Goal: Task Accomplishment & Management: Manage account settings

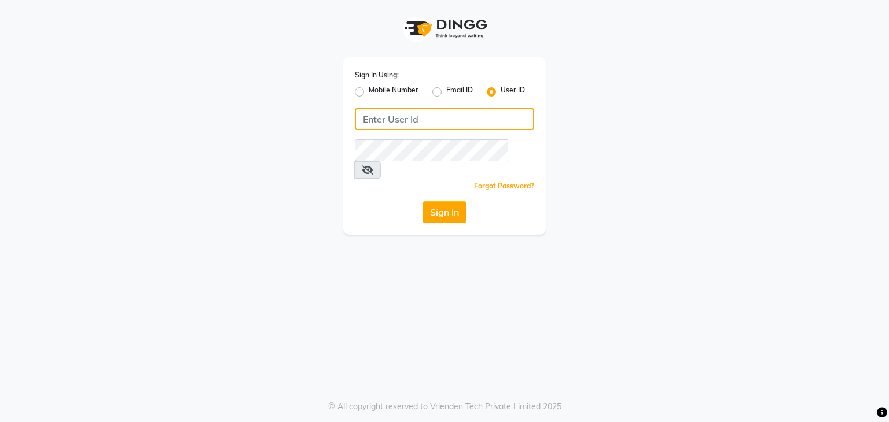
click at [427, 122] on input "Username" at bounding box center [444, 119] width 179 height 22
type input "tucsalon"
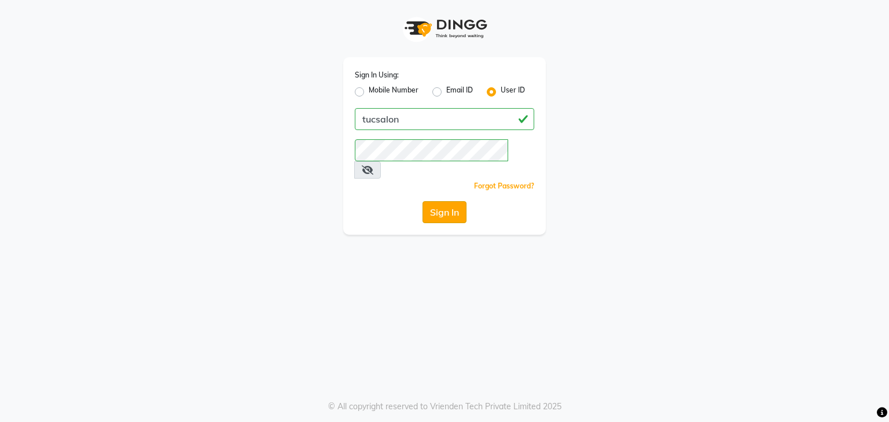
click at [437, 201] on button "Sign In" at bounding box center [444, 212] width 44 height 22
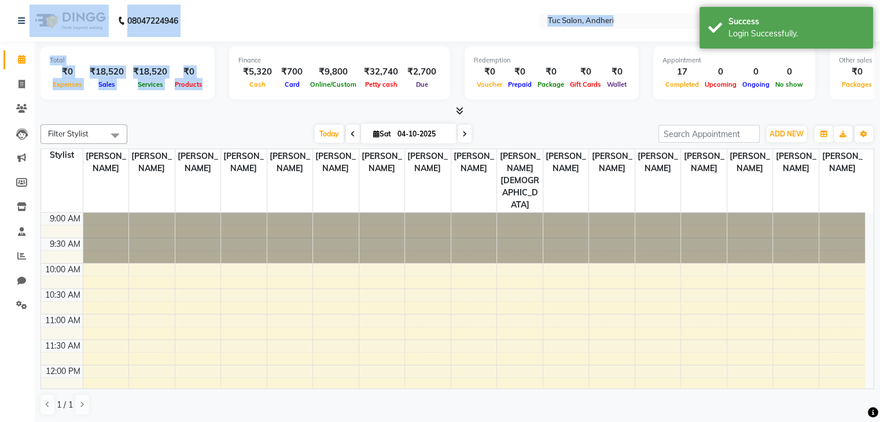
drag, startPoint x: 211, startPoint y: 79, endPoint x: 90, endPoint y: -13, distance: 151.5
click at [90, 0] on html "08047224946 Select Location × Tuc Salon, Andheri English ENGLISH Español العربي…" at bounding box center [440, 211] width 880 height 422
click at [91, 94] on div "Total ₹0 Expenses ₹18,520 Sales ₹18,520 Services ₹0 Products" at bounding box center [128, 72] width 174 height 53
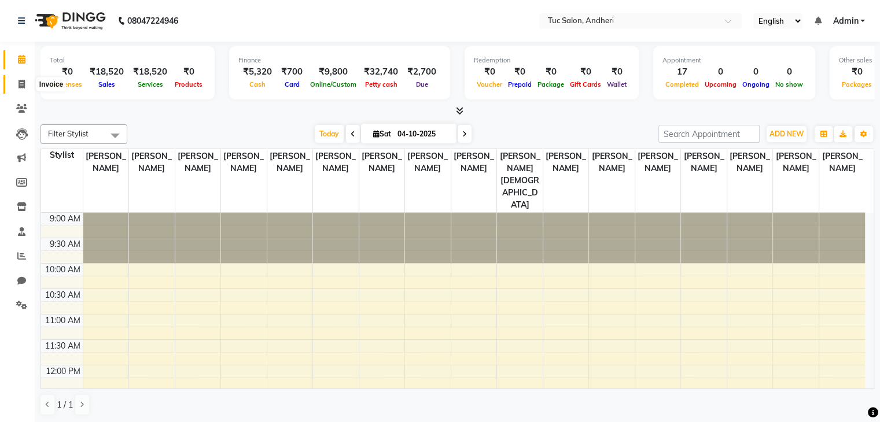
click at [16, 84] on span at bounding box center [22, 84] width 20 height 13
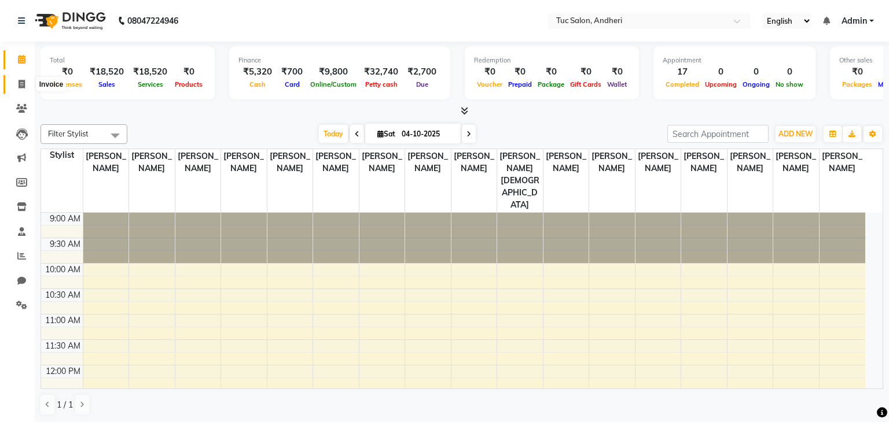
select select "9101"
select select "service"
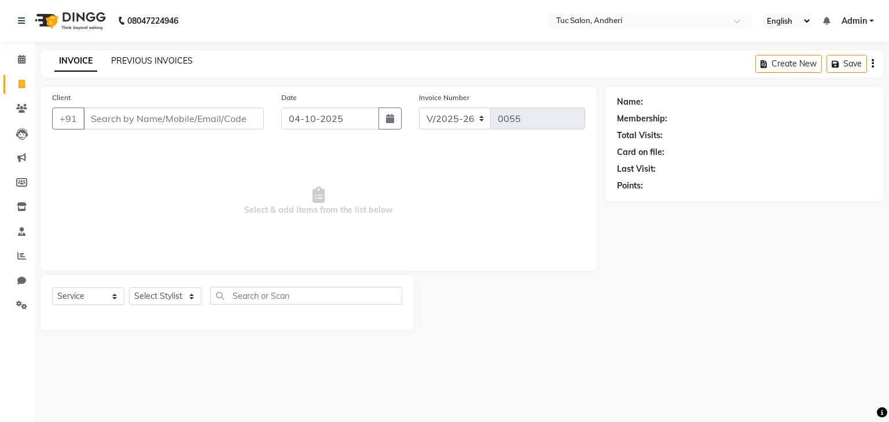
click at [146, 61] on link "PREVIOUS INVOICES" at bounding box center [152, 61] width 82 height 10
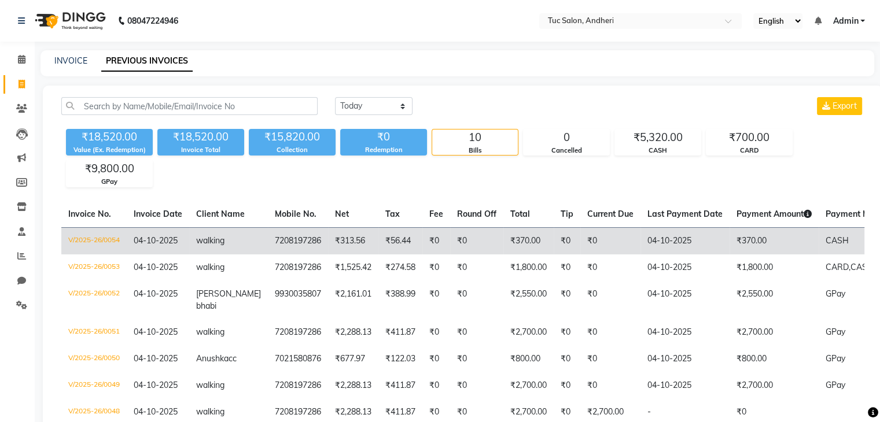
click at [760, 234] on td "₹370.00" at bounding box center [774, 240] width 89 height 27
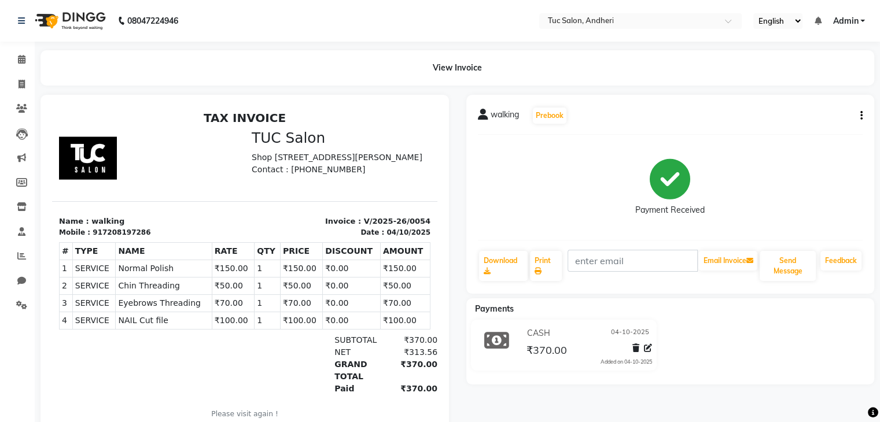
click at [854, 116] on div "walking Prebook" at bounding box center [670, 115] width 385 height 19
click at [863, 115] on div "walking Prebook Payment Received Download Print Email Invoice Send Message Feed…" at bounding box center [670, 194] width 408 height 199
click at [861, 116] on icon "button" at bounding box center [861, 116] width 2 height 1
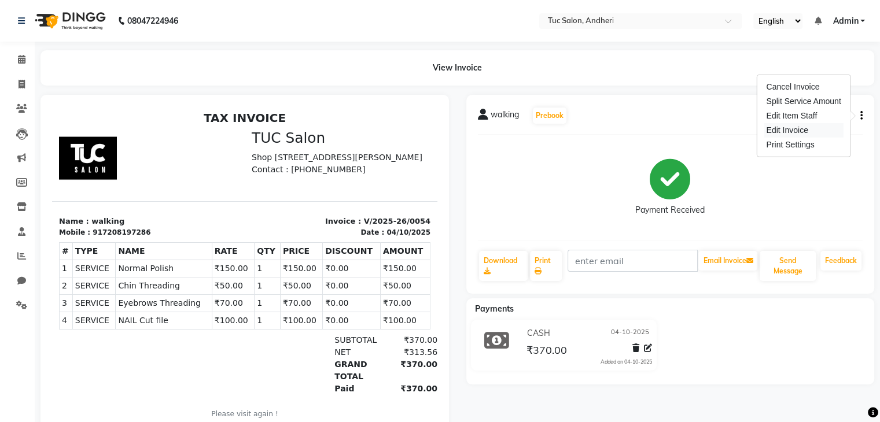
click at [811, 131] on div "Edit Invoice" at bounding box center [803, 130] width 79 height 14
select select "service"
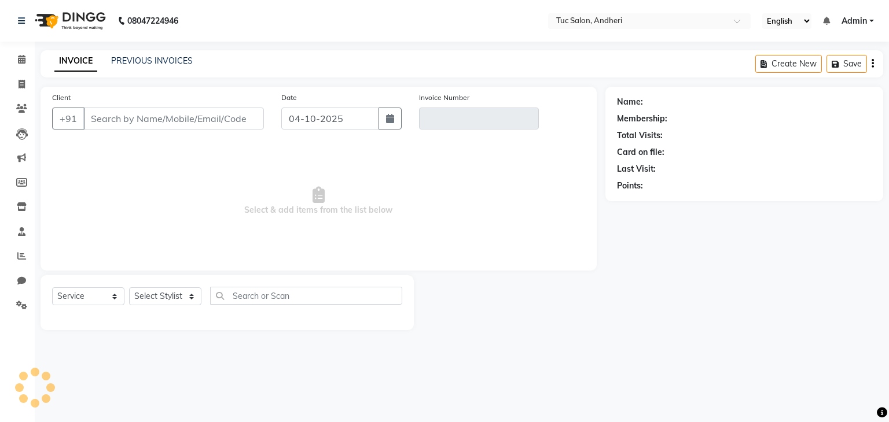
click at [811, 131] on div "Total Visits:" at bounding box center [744, 136] width 255 height 12
type input "7208197286"
type input "V/2025-26/0054"
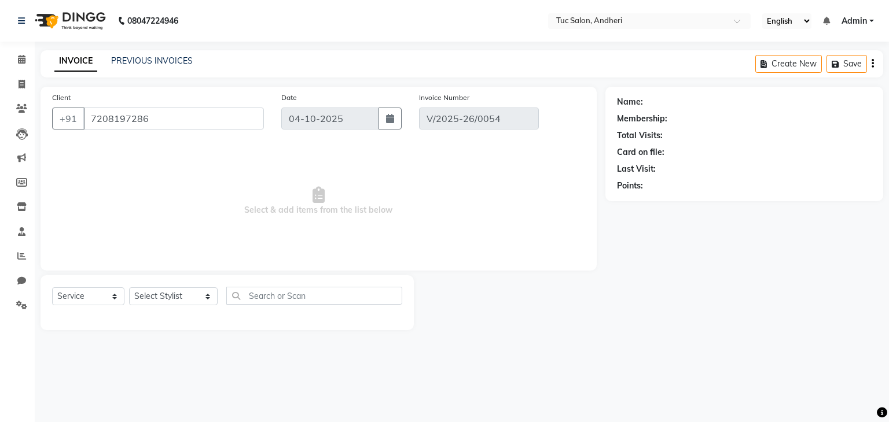
select select "select"
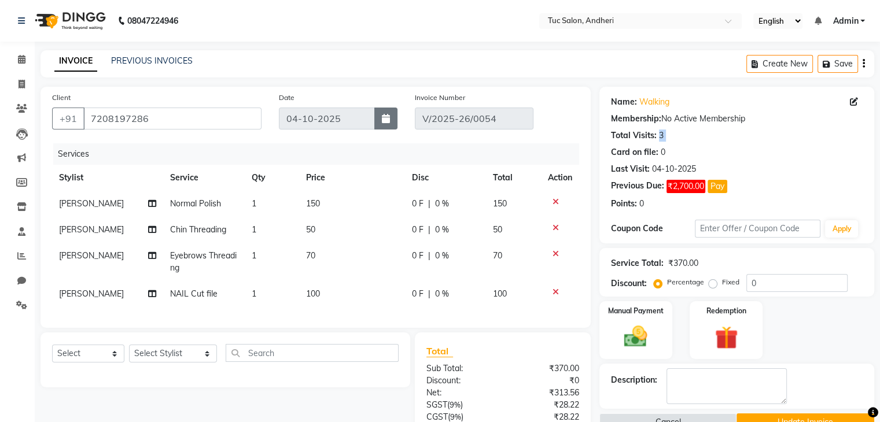
click at [384, 126] on button "button" at bounding box center [385, 119] width 23 height 22
select select "10"
select select "2025"
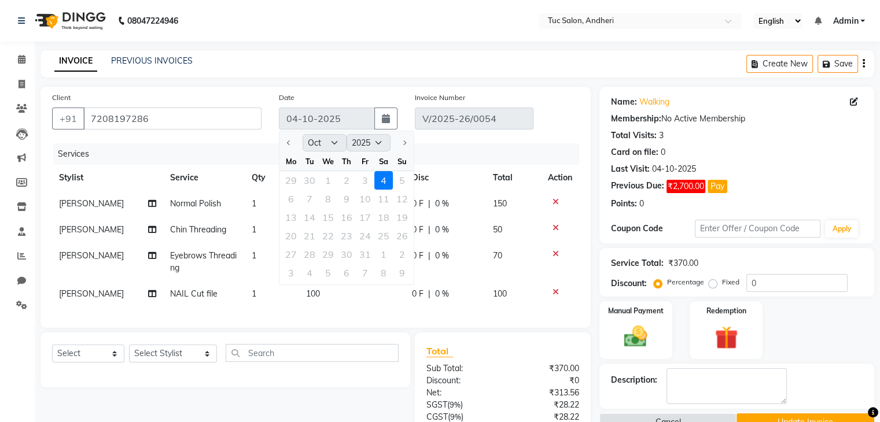
click at [363, 181] on div "29 30 1 2 3 4 5" at bounding box center [346, 180] width 134 height 19
click at [368, 180] on div "29 30 1 2 3 4 5" at bounding box center [346, 180] width 134 height 19
click at [382, 117] on icon "button" at bounding box center [386, 118] width 8 height 9
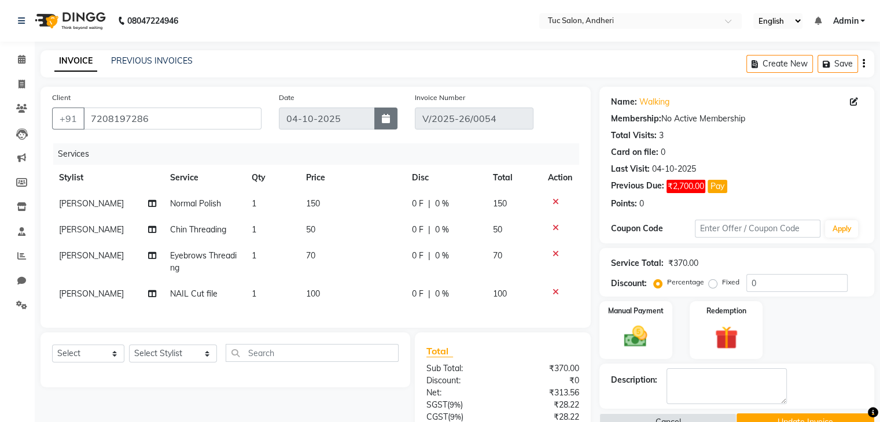
click at [389, 124] on button "button" at bounding box center [385, 119] width 23 height 22
select select "10"
select select "2025"
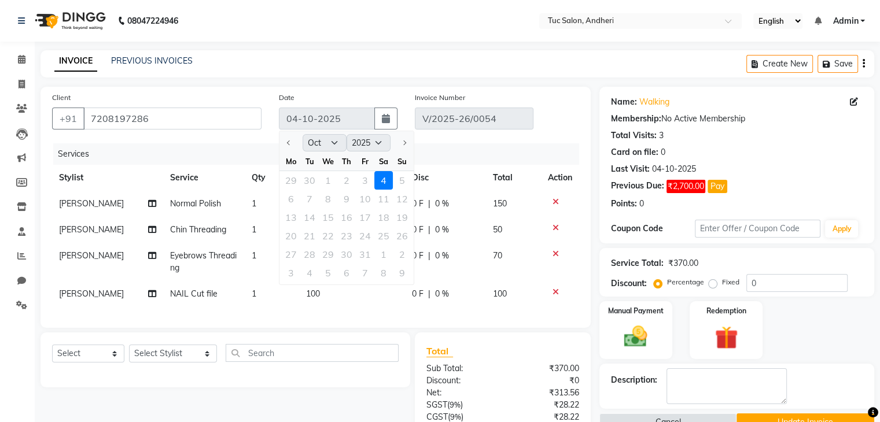
scroll to position [23, 0]
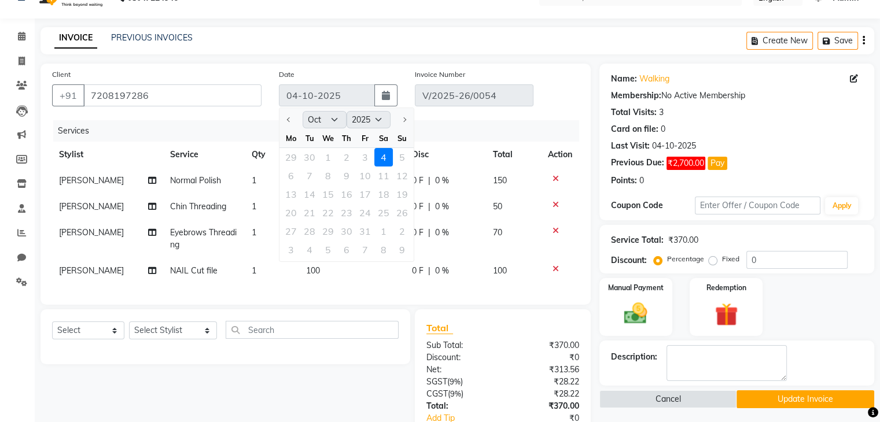
click at [363, 157] on div "29 30 1 2 3 4 5" at bounding box center [346, 157] width 134 height 19
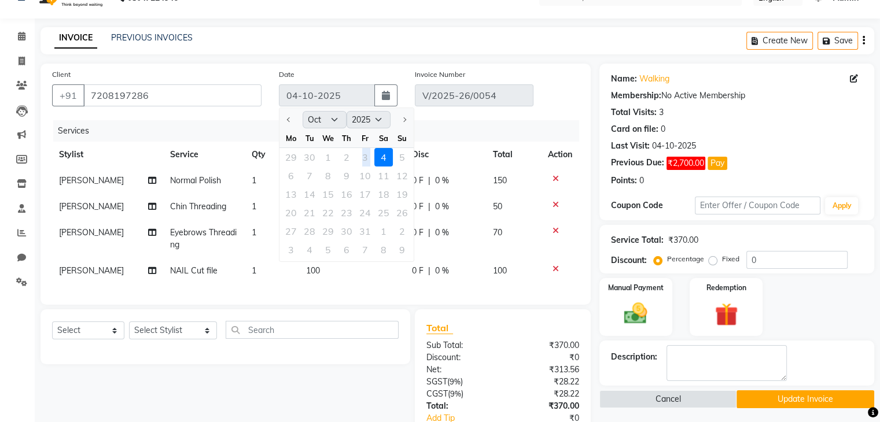
click at [363, 157] on div "29 30 1 2 3 4 5" at bounding box center [346, 157] width 134 height 19
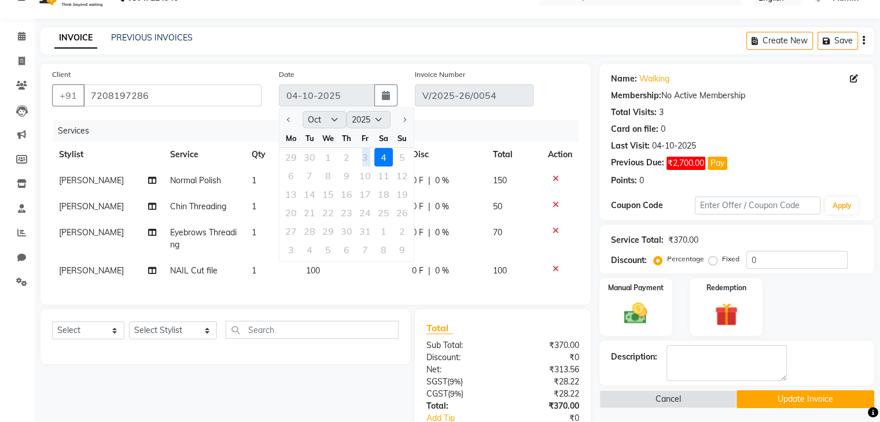
click at [363, 157] on div "29 30 1 2 3 4 5" at bounding box center [346, 157] width 134 height 19
drag, startPoint x: 363, startPoint y: 157, endPoint x: 335, endPoint y: 161, distance: 28.6
click at [335, 161] on div "29 30 1 2 3 4 5" at bounding box center [346, 157] width 134 height 19
click at [362, 156] on div "29 30 1 2 3 4 5" at bounding box center [346, 157] width 134 height 19
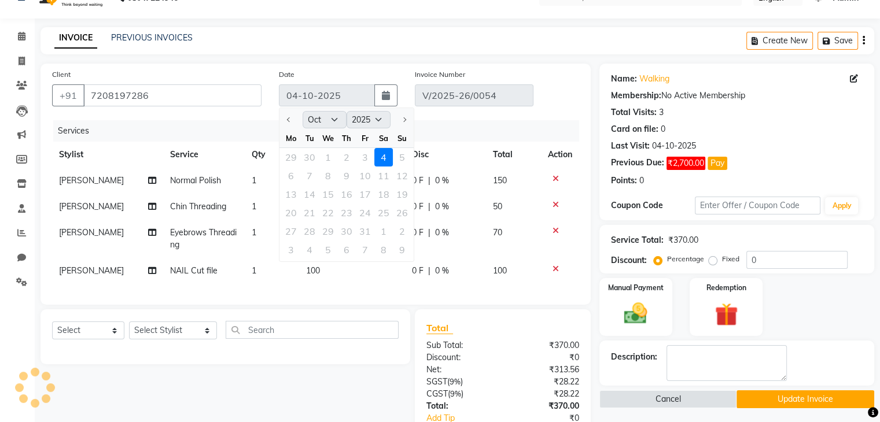
click at [288, 120] on div at bounding box center [290, 120] width 23 height 19
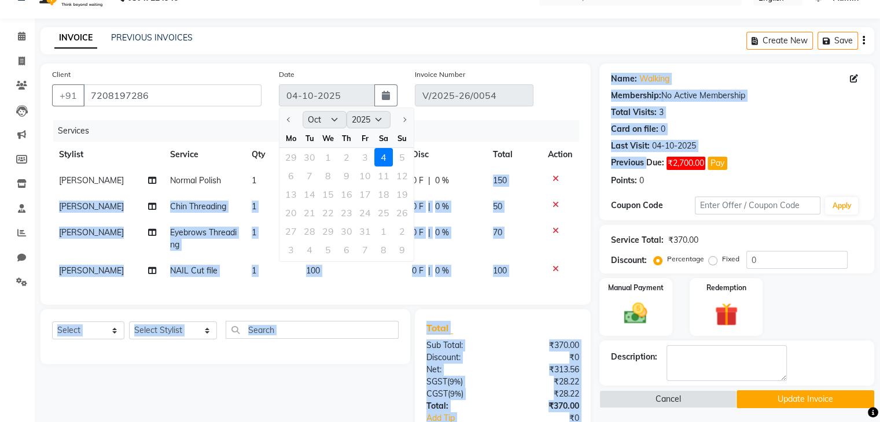
drag, startPoint x: 647, startPoint y: 160, endPoint x: 440, endPoint y: 193, distance: 209.7
click at [440, 193] on div "Client +91 7208197286 Date 04-10-2025 Jan Feb Mar Apr May Jun Jul Aug Sep Oct N…" at bounding box center [457, 292] width 851 height 457
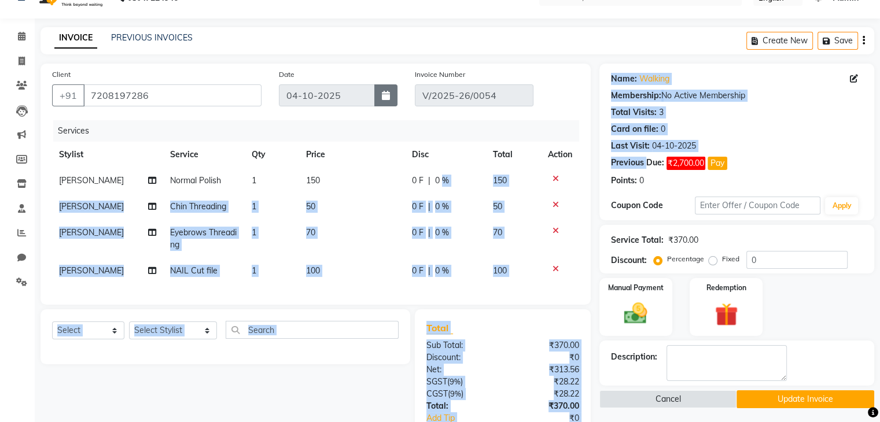
click at [381, 100] on button "button" at bounding box center [385, 95] width 23 height 22
select select "10"
select select "2025"
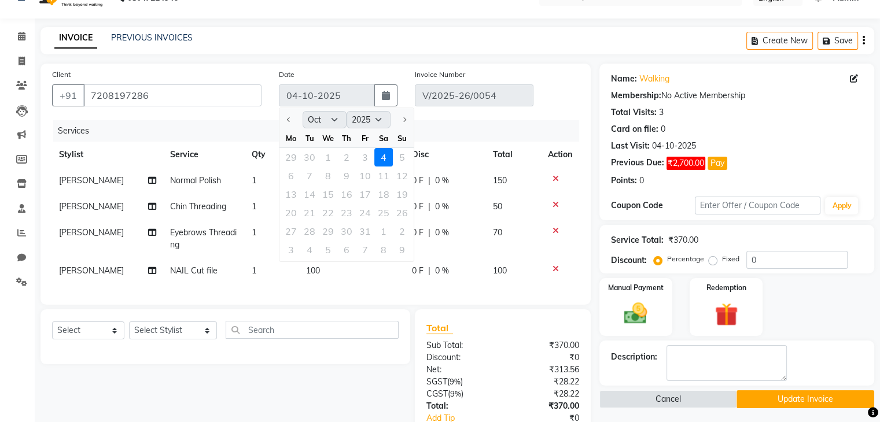
click at [362, 157] on div "29 30 1 2 3 4 5" at bounding box center [346, 157] width 134 height 19
drag, startPoint x: 783, startPoint y: 288, endPoint x: 796, endPoint y: 363, distance: 76.4
click at [796, 363] on div "Name: Walking Membership: No Active Membership Total Visits: 3 Card on file: 0 …" at bounding box center [741, 292] width 284 height 457
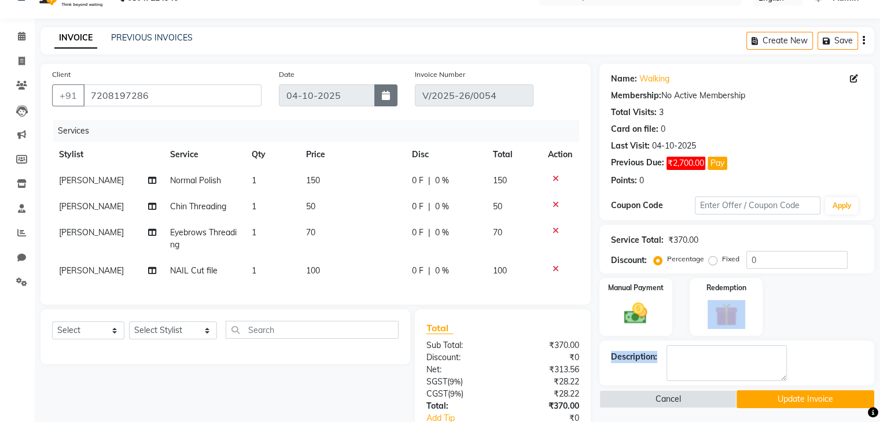
click at [385, 101] on button "button" at bounding box center [385, 95] width 23 height 22
select select "10"
select select "2025"
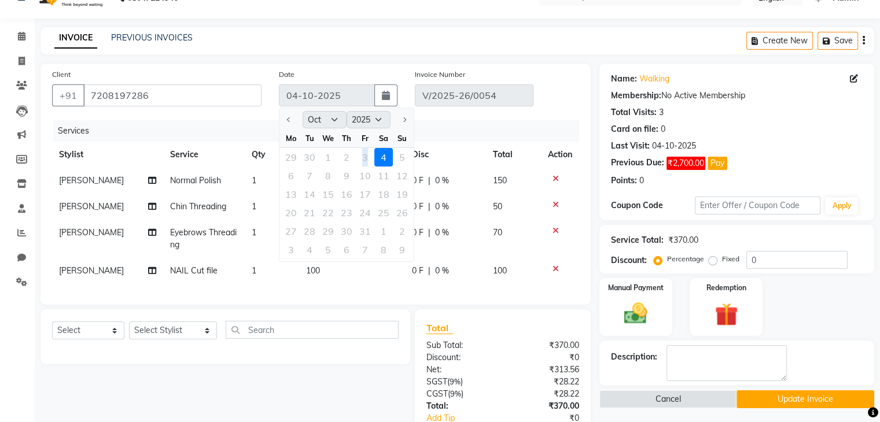
click at [365, 154] on div "29 30 1 2 3 4 5" at bounding box center [346, 157] width 134 height 19
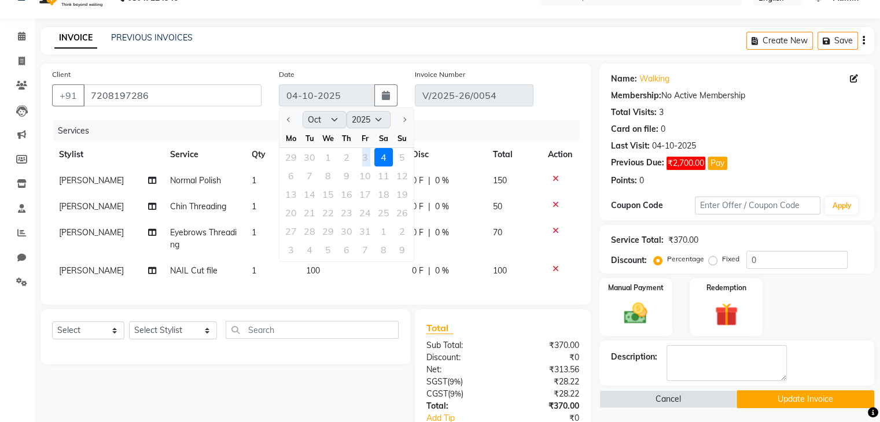
click at [365, 154] on div "29 30 1 2 3 4 5" at bounding box center [346, 157] width 134 height 19
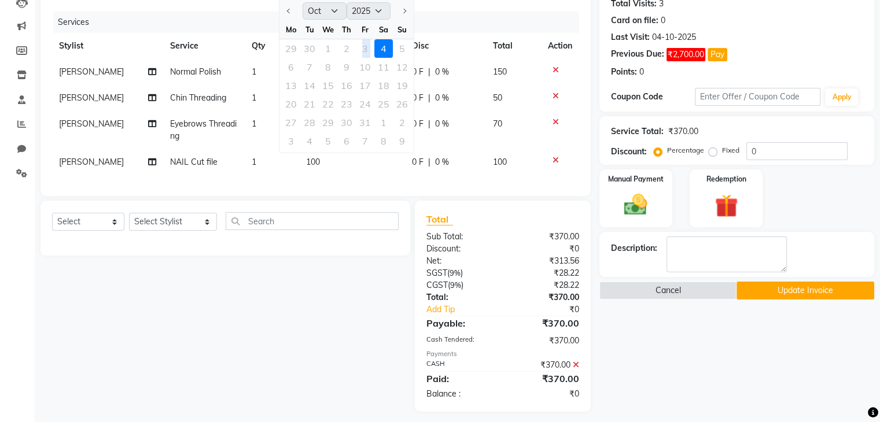
scroll to position [148, 0]
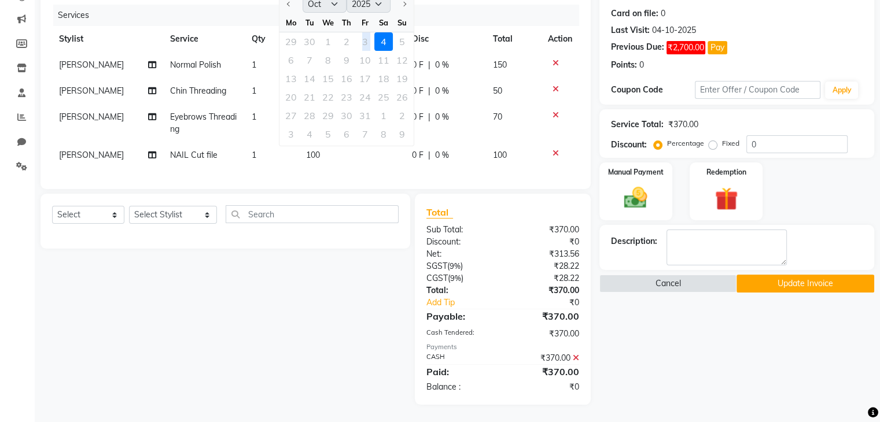
click at [819, 278] on button "Update Invoice" at bounding box center [806, 284] width 138 height 18
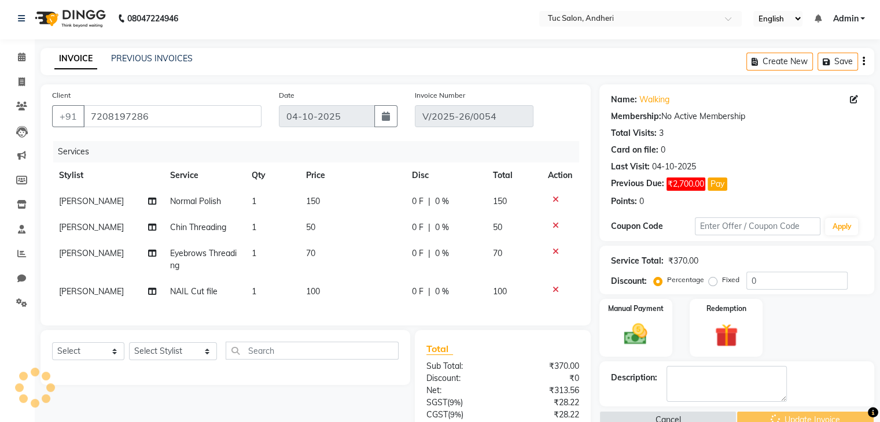
scroll to position [0, 0]
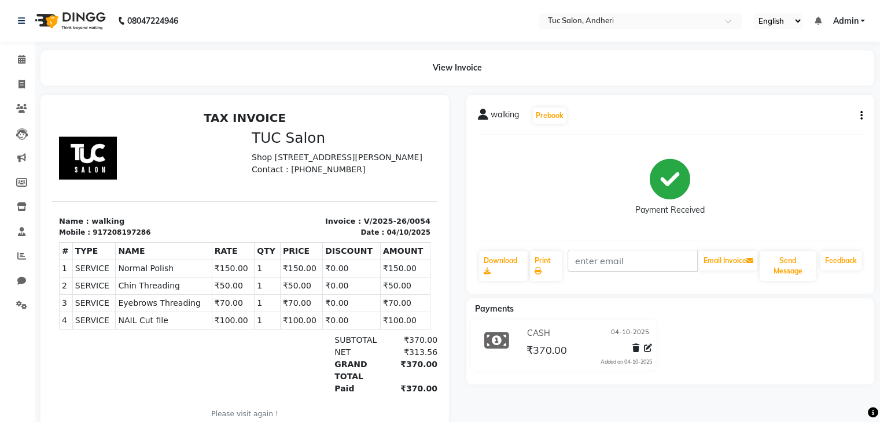
click at [861, 116] on icon "button" at bounding box center [861, 116] width 2 height 1
click at [813, 128] on div "Edit Invoice" at bounding box center [803, 130] width 79 height 14
select select "service"
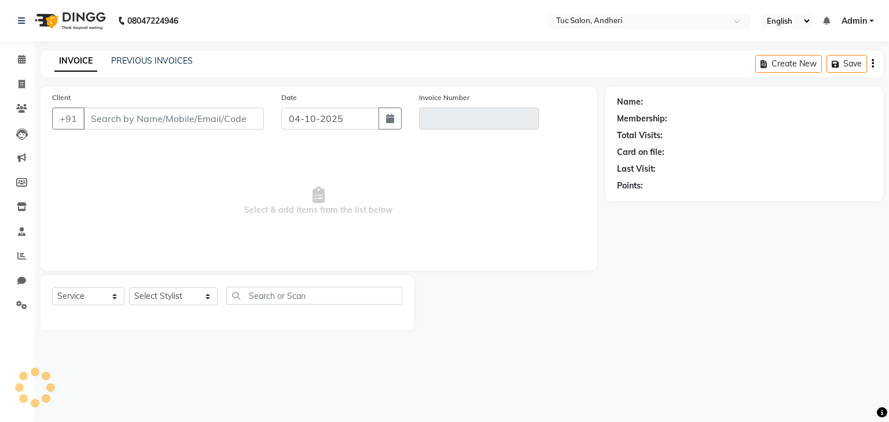
type input "7208197286"
type input "V/2025-26/0054"
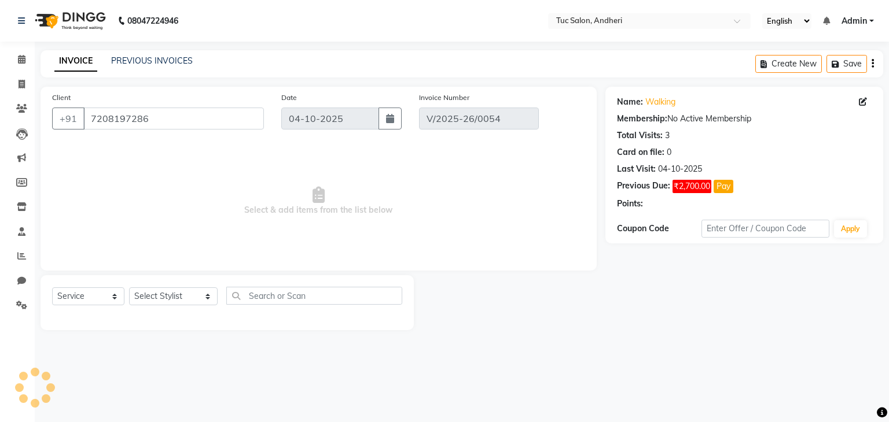
select select "select"
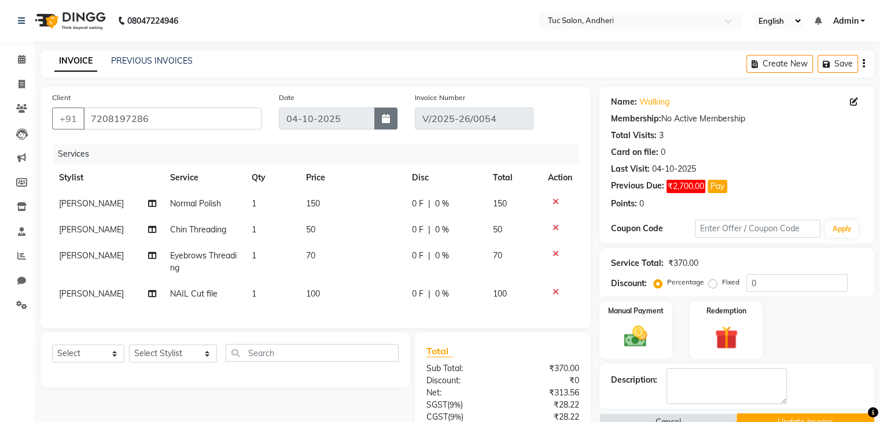
click at [376, 120] on button "button" at bounding box center [385, 119] width 23 height 22
select select "10"
select select "2025"
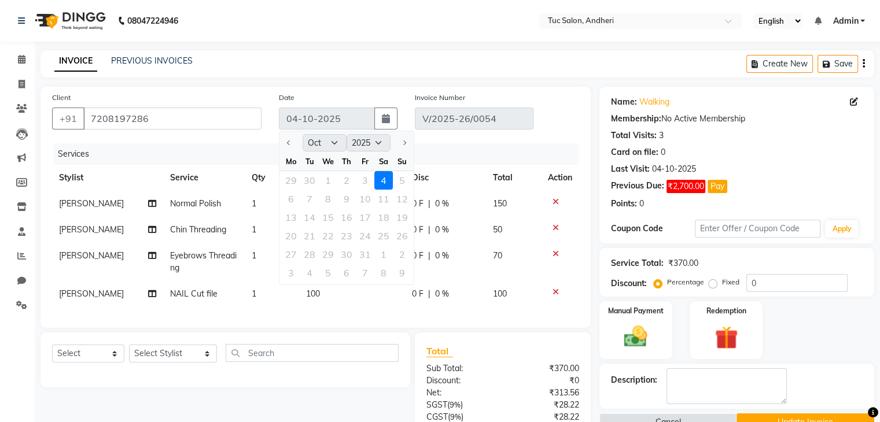
click at [362, 163] on div "Fr" at bounding box center [365, 161] width 19 height 19
click at [381, 112] on button "button" at bounding box center [385, 119] width 23 height 22
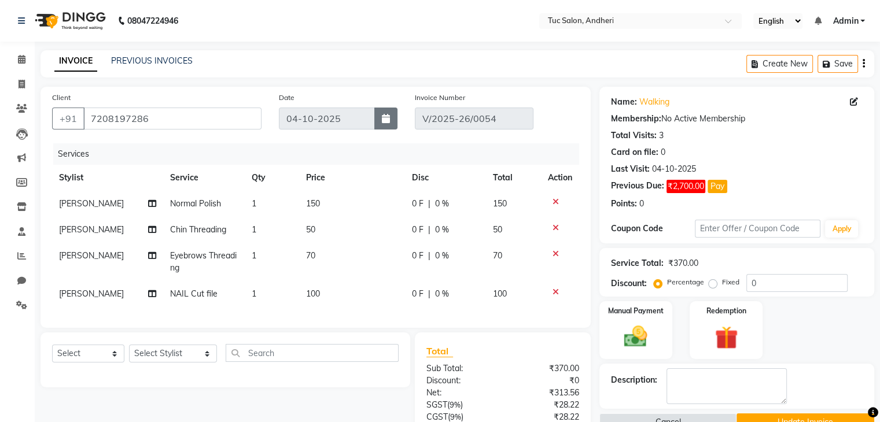
click at [389, 124] on button "button" at bounding box center [385, 119] width 23 height 22
select select "10"
select select "2025"
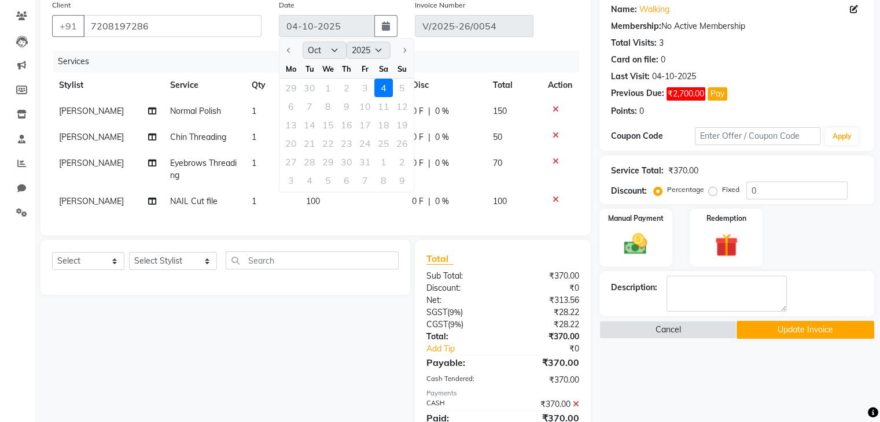
scroll to position [116, 0]
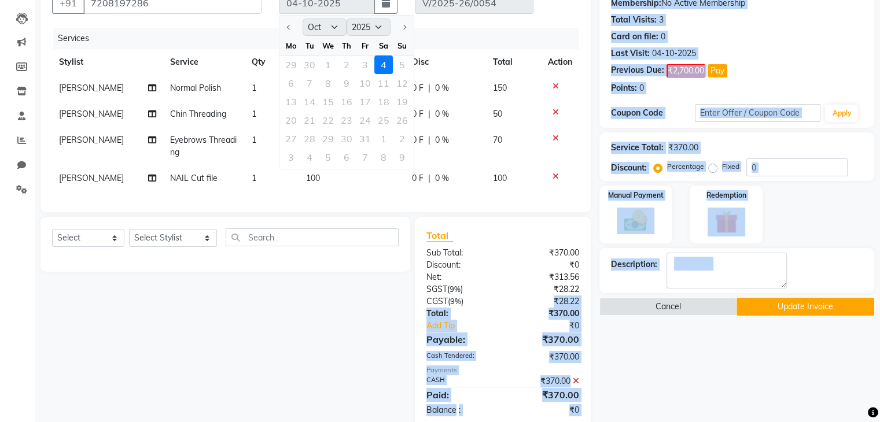
drag, startPoint x: 496, startPoint y: 316, endPoint x: 618, endPoint y: 316, distance: 121.5
click at [618, 316] on div "Client +91 7208197286 Date 04-10-2025 Jan Feb Mar Apr May Jun Jul Aug Sep Oct N…" at bounding box center [457, 199] width 851 height 457
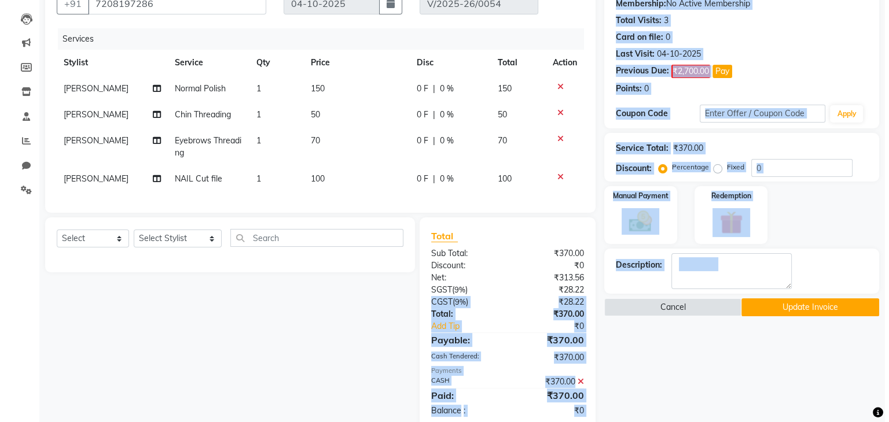
scroll to position [108, 0]
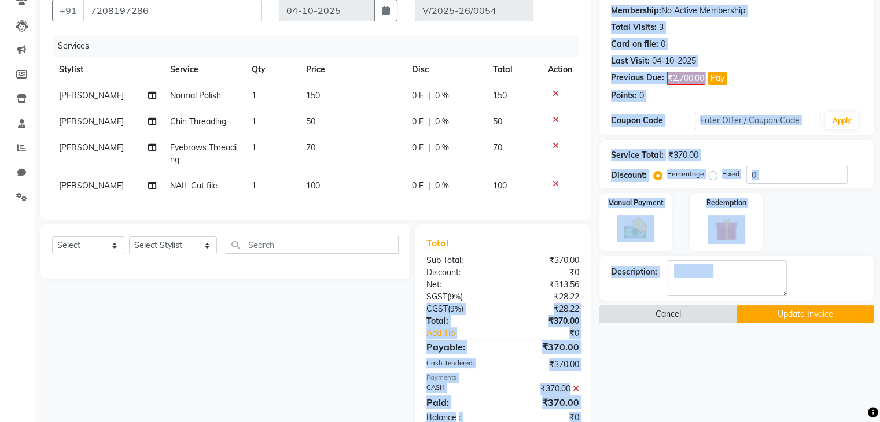
click at [646, 316] on button "Cancel" at bounding box center [668, 315] width 138 height 18
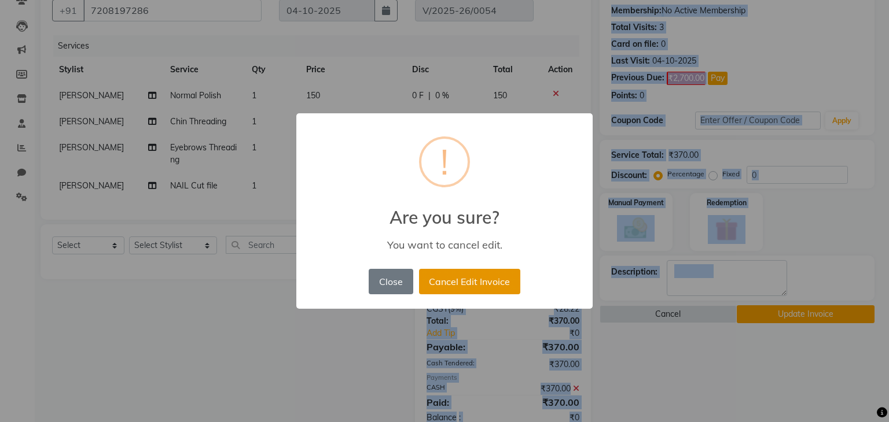
click at [472, 279] on button "Cancel Edit Invoice" at bounding box center [469, 281] width 101 height 25
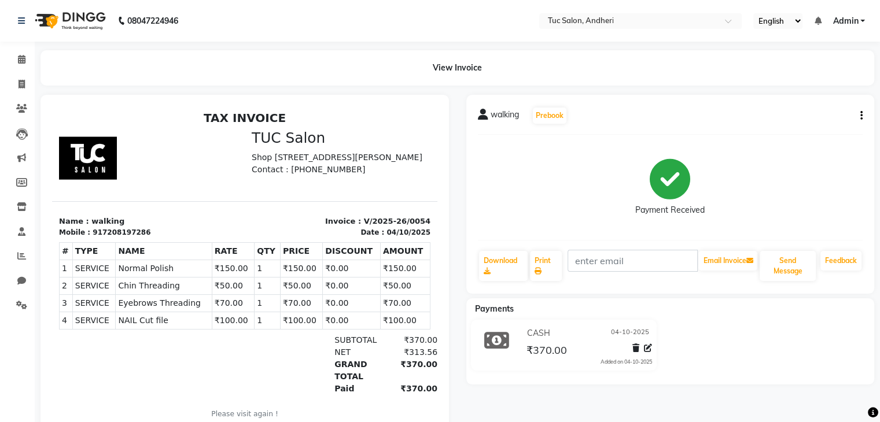
click at [398, 246] on th "AMOUNT" at bounding box center [405, 250] width 50 height 17
click at [21, 61] on icon at bounding box center [22, 59] width 8 height 9
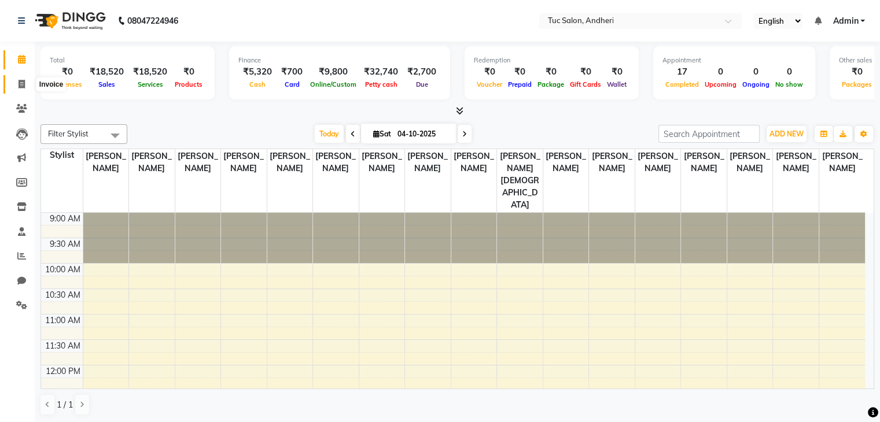
click at [19, 83] on icon at bounding box center [22, 84] width 6 height 9
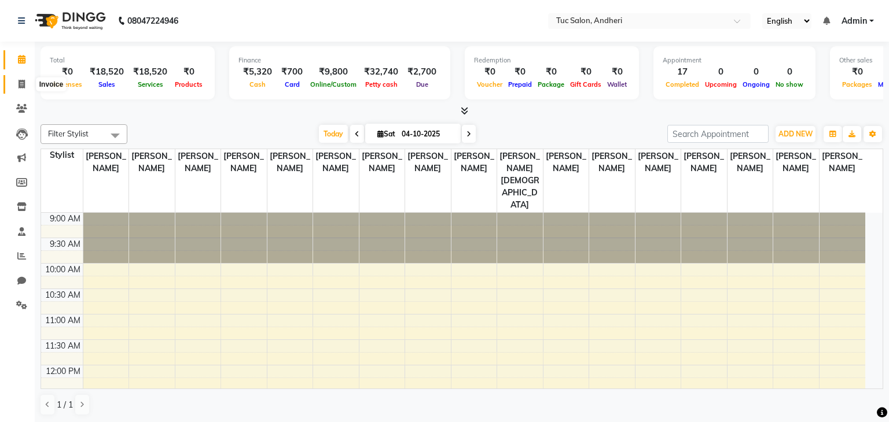
select select "9101"
select select "service"
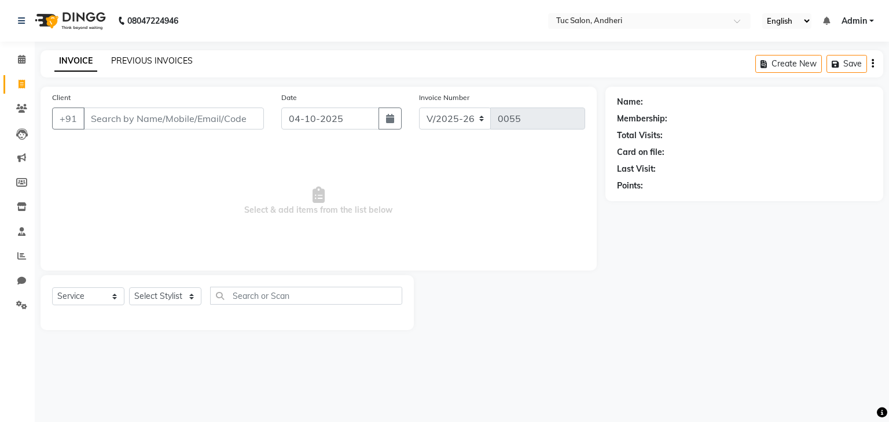
click at [178, 58] on link "PREVIOUS INVOICES" at bounding box center [152, 61] width 82 height 10
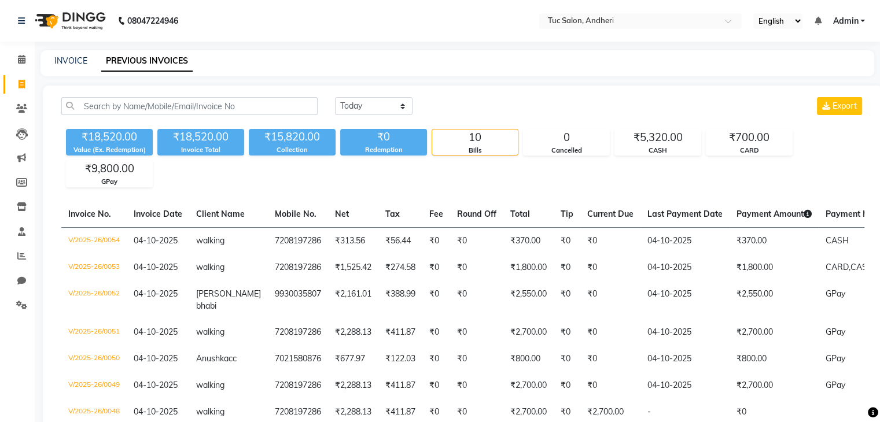
click at [178, 58] on link "PREVIOUS INVOICES" at bounding box center [146, 61] width 91 height 21
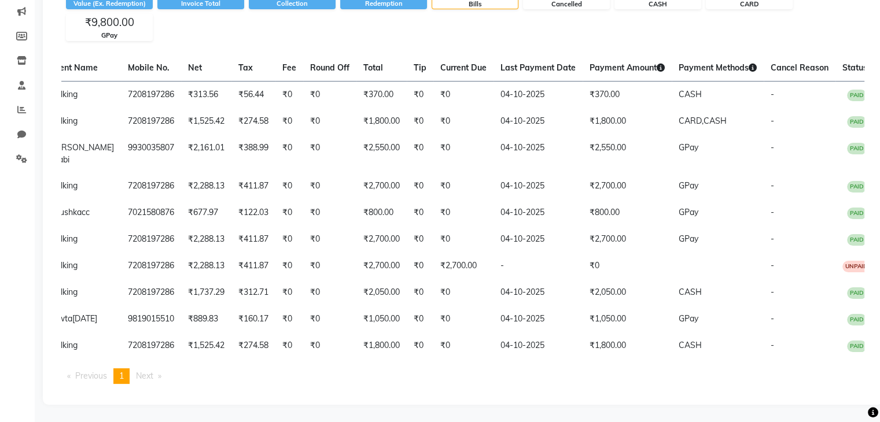
scroll to position [0, 151]
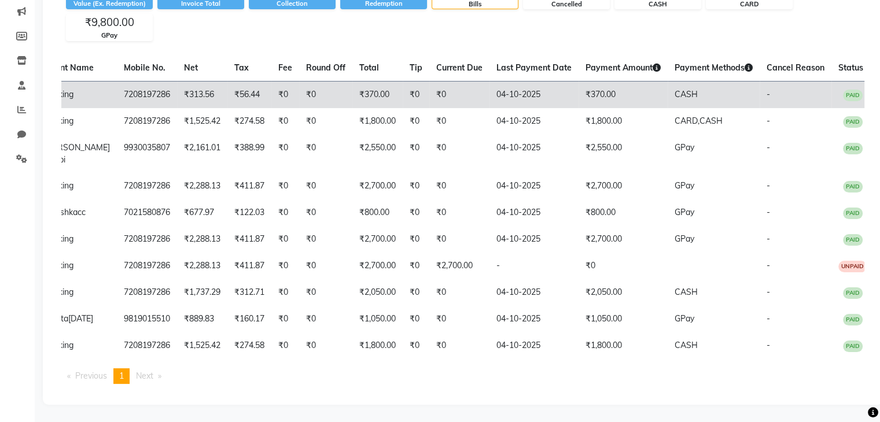
click at [299, 81] on td "₹0" at bounding box center [325, 94] width 53 height 27
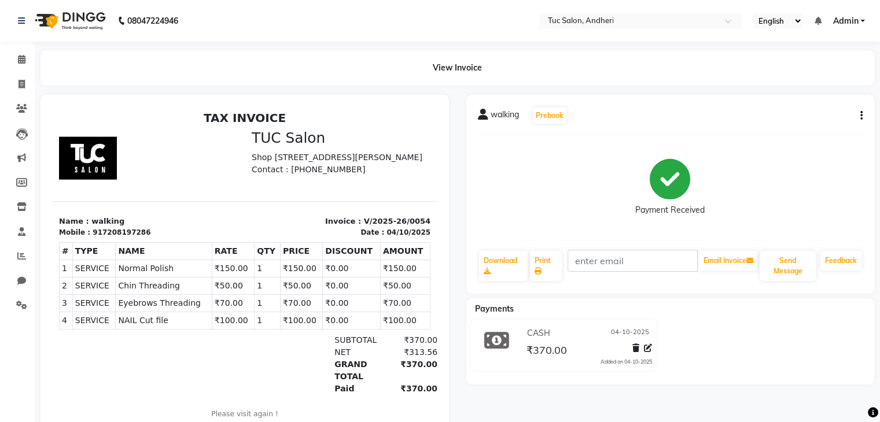
click at [860, 116] on icon "button" at bounding box center [861, 116] width 2 height 1
click at [796, 91] on div "Cancel Invoice" at bounding box center [803, 87] width 79 height 14
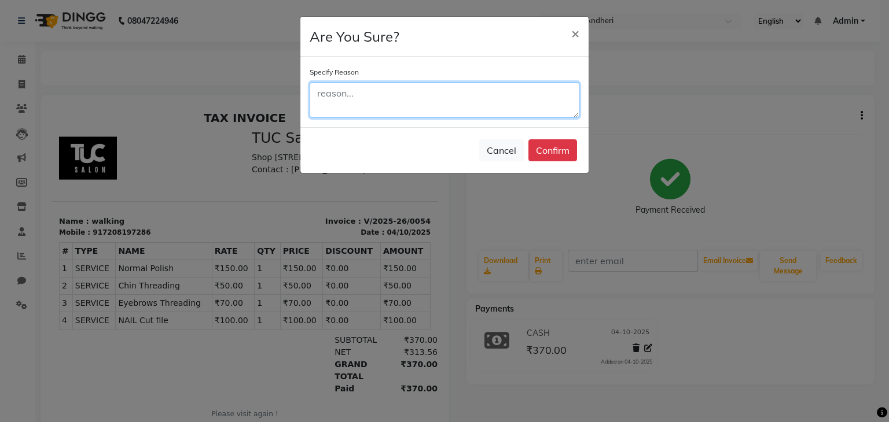
click at [373, 106] on textarea at bounding box center [445, 100] width 270 height 36
type textarea "wrong"
click at [373, 106] on textarea "wrong" at bounding box center [445, 100] width 270 height 36
type textarea "wrong date"
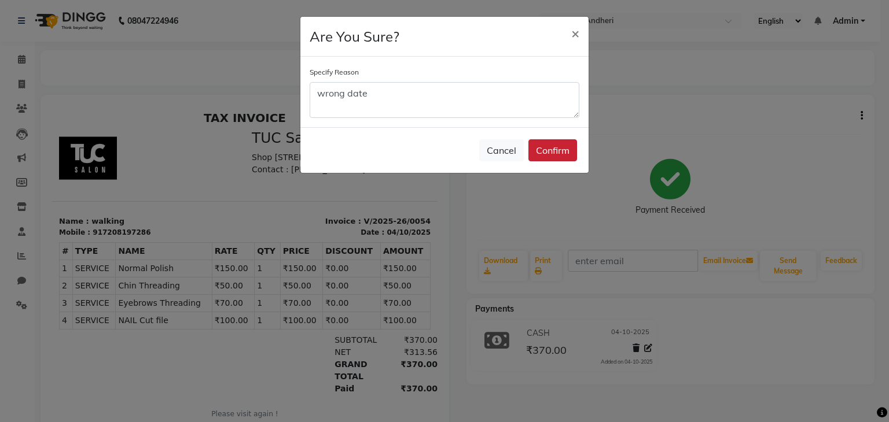
click at [551, 149] on button "Confirm" at bounding box center [552, 150] width 49 height 22
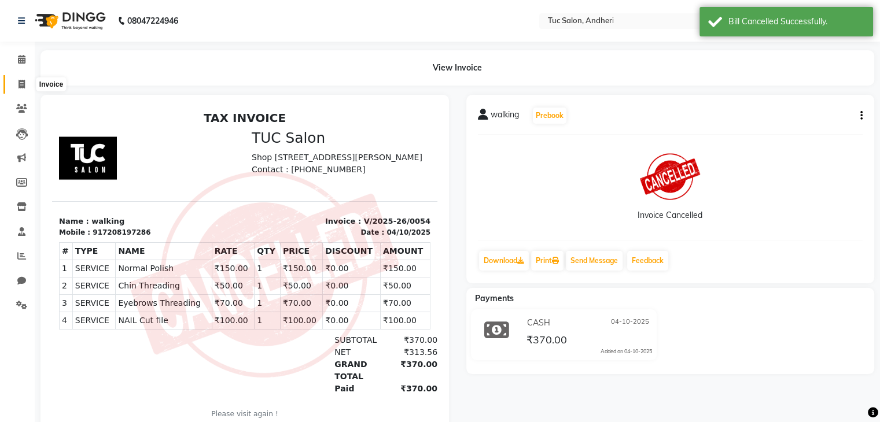
click at [21, 82] on icon at bounding box center [22, 84] width 6 height 9
select select "service"
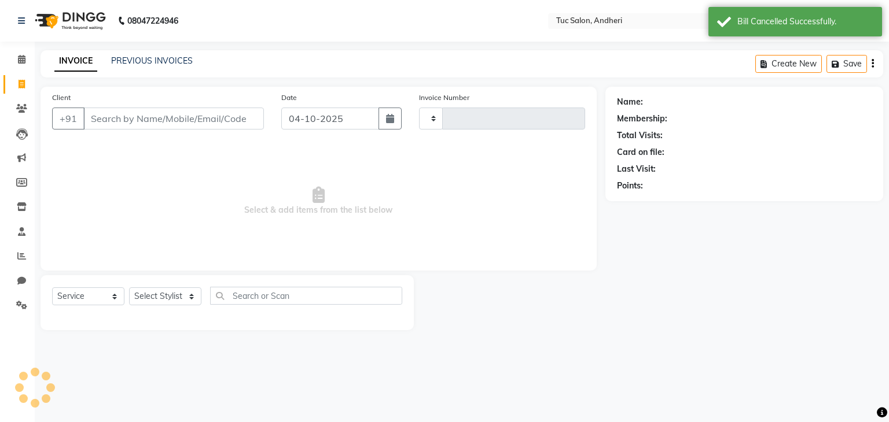
type input "0055"
select select "9101"
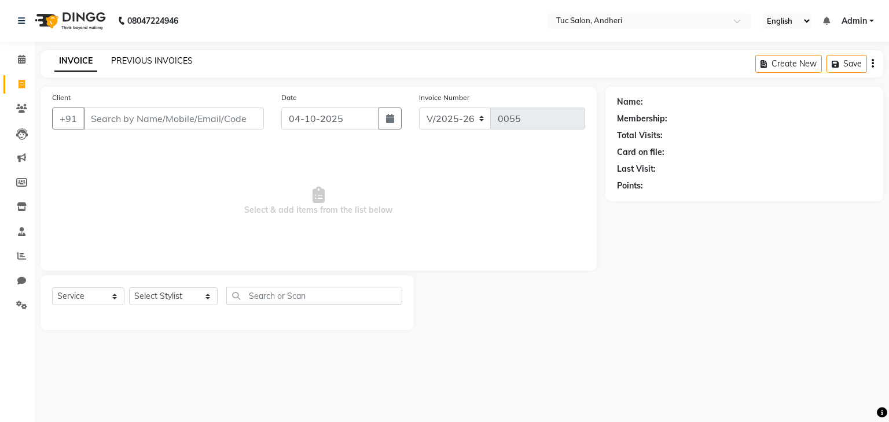
click at [132, 62] on link "PREVIOUS INVOICES" at bounding box center [152, 61] width 82 height 10
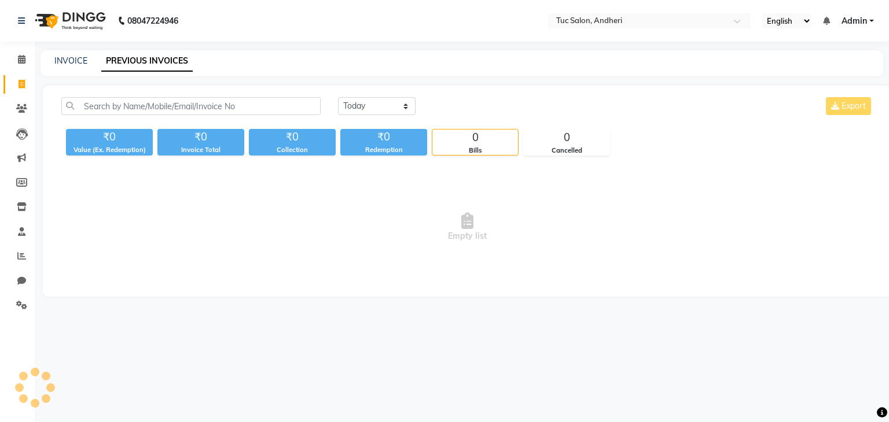
click at [132, 62] on link "PREVIOUS INVOICES" at bounding box center [146, 61] width 91 height 21
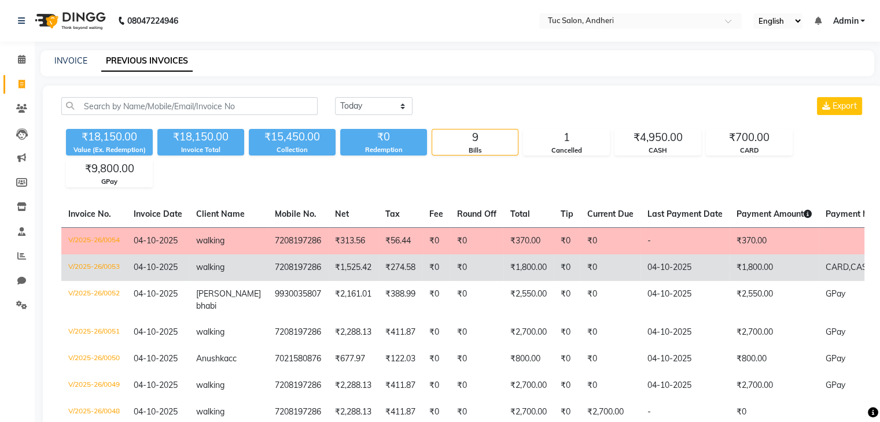
click at [733, 268] on td "₹1,800.00" at bounding box center [774, 268] width 89 height 27
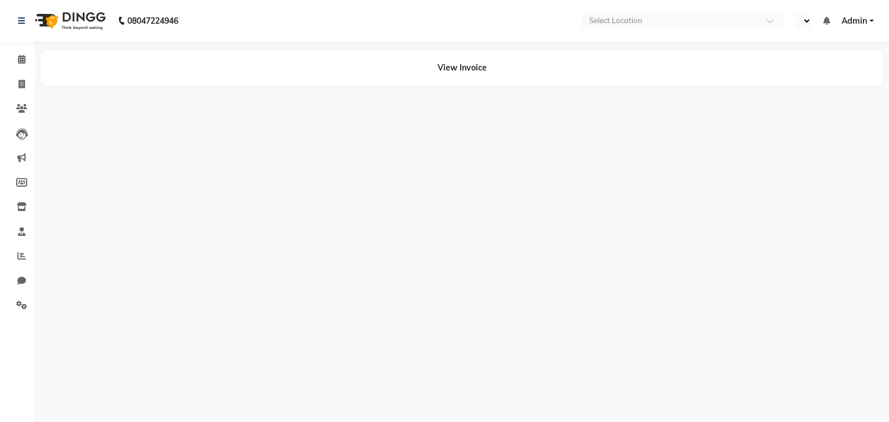
select select "en"
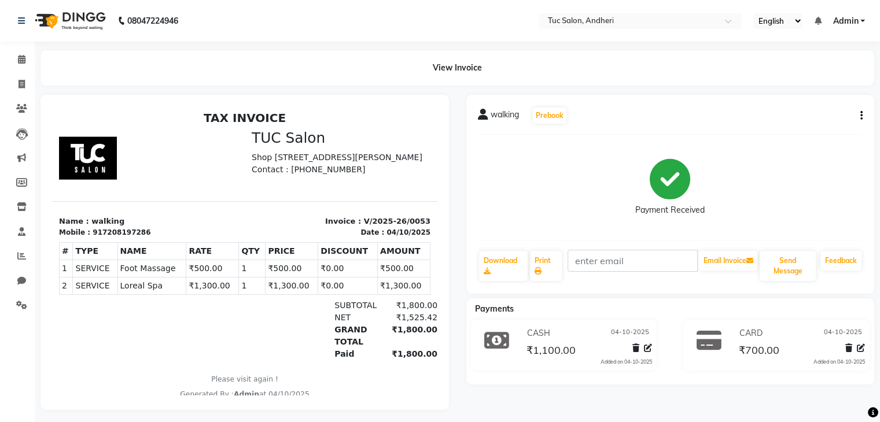
click at [860, 116] on icon "button" at bounding box center [861, 116] width 2 height 1
click at [800, 87] on div "Cancel Invoice" at bounding box center [803, 87] width 79 height 14
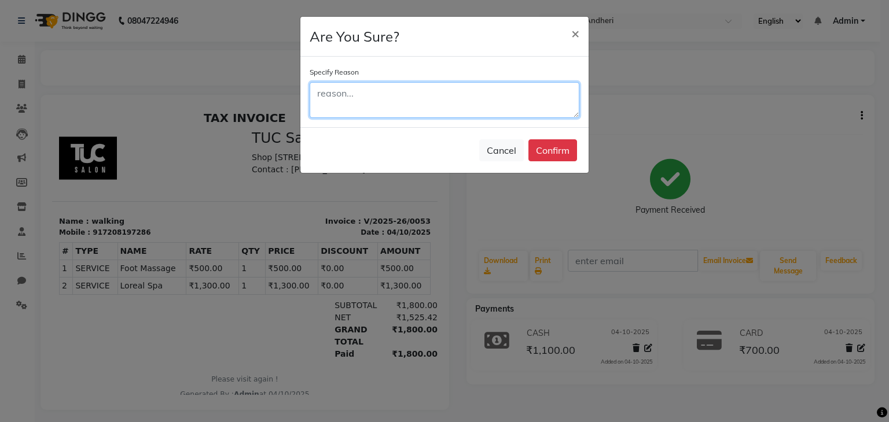
click at [417, 95] on textarea at bounding box center [445, 100] width 270 height 36
click at [417, 95] on textarea "wrong Date" at bounding box center [445, 100] width 270 height 36
type textarea "wrong Date"
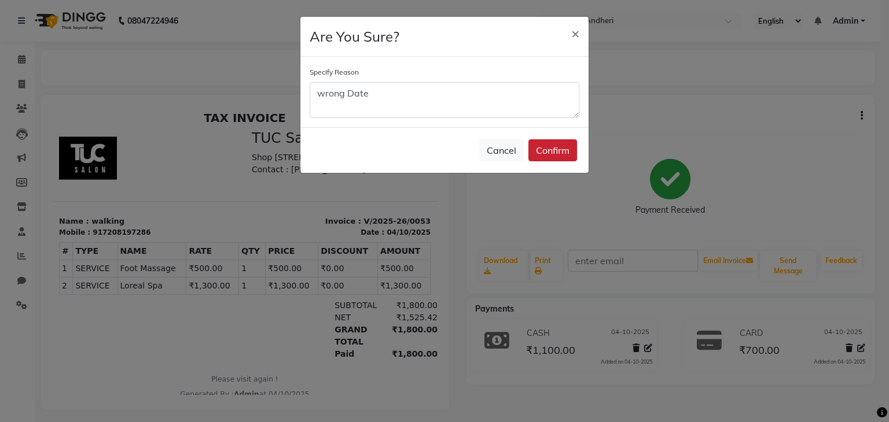
click at [540, 153] on button "Confirm" at bounding box center [552, 150] width 49 height 22
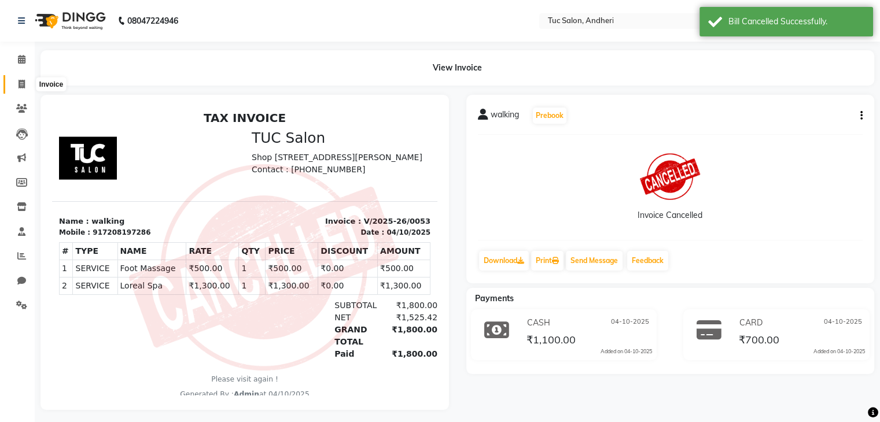
click at [26, 79] on span at bounding box center [22, 84] width 20 height 13
select select "service"
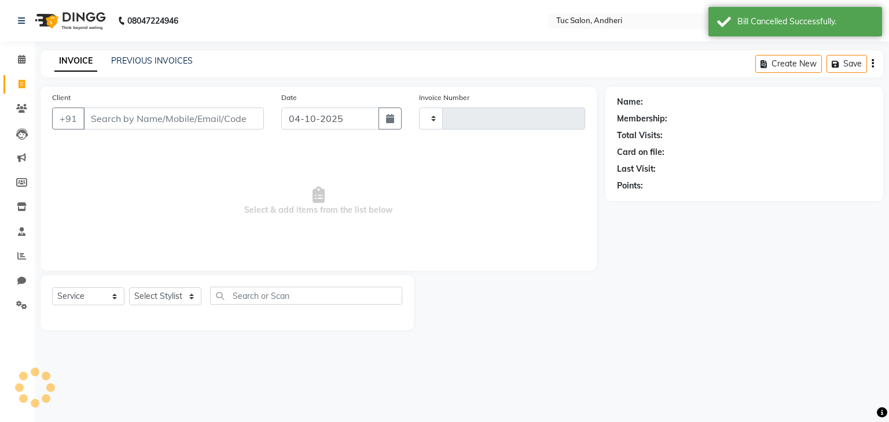
type input "0055"
select select "9101"
drag, startPoint x: 116, startPoint y: 66, endPoint x: 130, endPoint y: 60, distance: 14.5
click at [130, 60] on div "PREVIOUS INVOICES" at bounding box center [152, 61] width 82 height 12
click at [130, 60] on link "PREVIOUS INVOICES" at bounding box center [152, 61] width 82 height 10
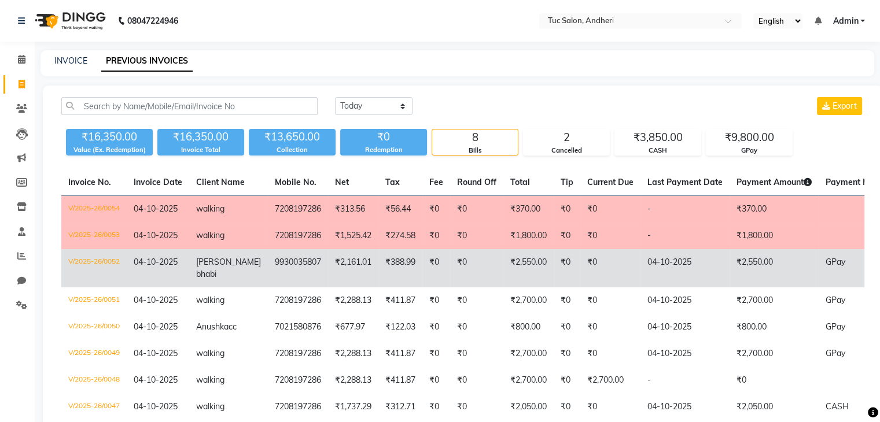
click at [746, 266] on td "₹2,550.00" at bounding box center [774, 268] width 89 height 38
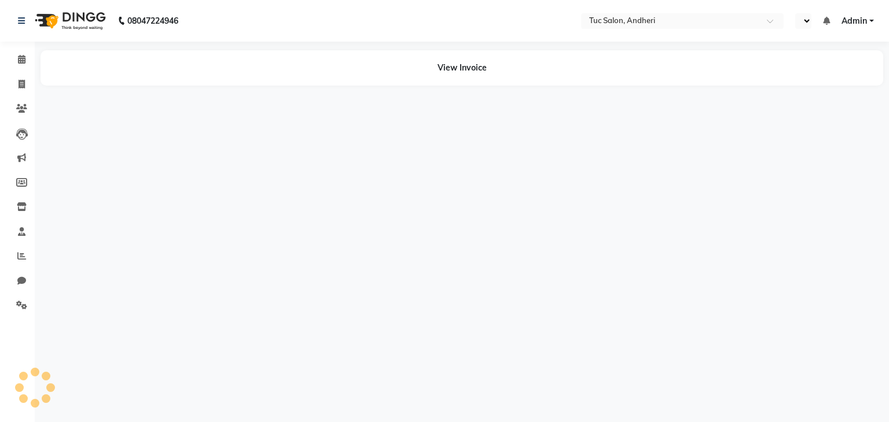
select select "en"
